Goal: Task Accomplishment & Management: Manage account settings

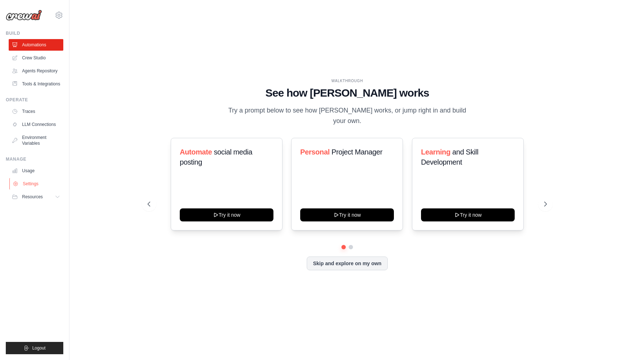
click at [30, 182] on link "Settings" at bounding box center [36, 184] width 55 height 12
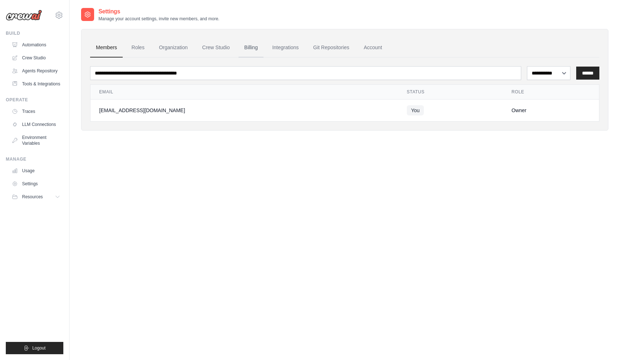
click at [249, 50] on link "Billing" at bounding box center [250, 48] width 25 height 20
